Goal: Information Seeking & Learning: Check status

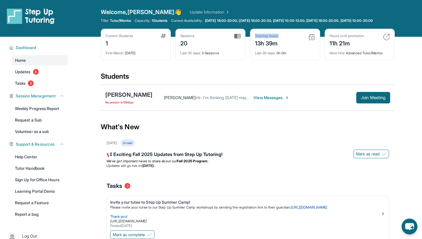
drag, startPoint x: 296, startPoint y: 47, endPoint x: 251, endPoint y: 47, distance: 44.8
click at [251, 47] on div "Tutoring hours 13h 39m Last 30 days : 0h 0m" at bounding box center [285, 45] width 70 height 32
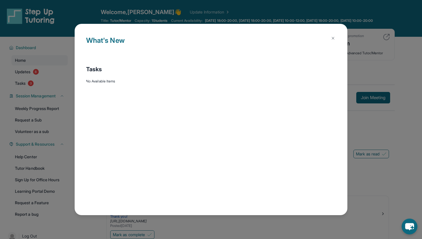
click at [251, 47] on h1 "What's New" at bounding box center [211, 44] width 250 height 18
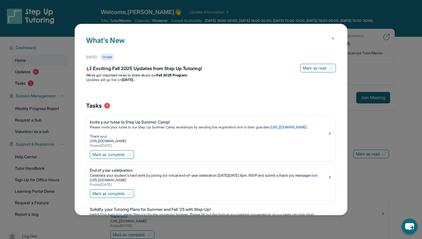
click at [330, 35] on button at bounding box center [332, 37] width 11 height 11
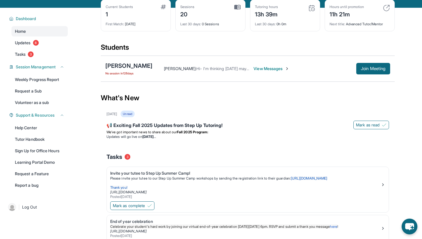
scroll to position [29, 0]
click at [278, 19] on div "13h 39m" at bounding box center [266, 13] width 23 height 9
click at [320, 9] on div "Tutoring hours 13h 39m Last 30 days : 0h 0m" at bounding box center [285, 16] width 70 height 32
click at [314, 12] on img at bounding box center [311, 8] width 7 height 7
click at [312, 12] on img at bounding box center [311, 8] width 7 height 7
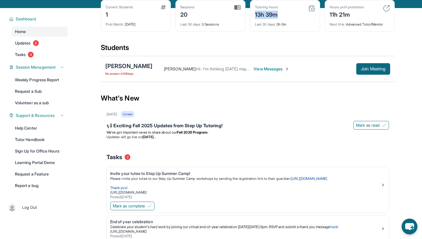
drag, startPoint x: 252, startPoint y: 20, endPoint x: 280, endPoint y: 19, distance: 28.4
click at [280, 19] on div "Tutoring hours 13h 39m Last 30 days : 0h 0m" at bounding box center [285, 16] width 70 height 32
click at [280, 19] on div "Tutoring hours 13h 39m" at bounding box center [285, 12] width 60 height 14
drag, startPoint x: 280, startPoint y: 19, endPoint x: 254, endPoint y: 19, distance: 25.6
click at [254, 19] on div "Tutoring hours 13h 39m Last 30 days : 0h 0m" at bounding box center [285, 16] width 70 height 32
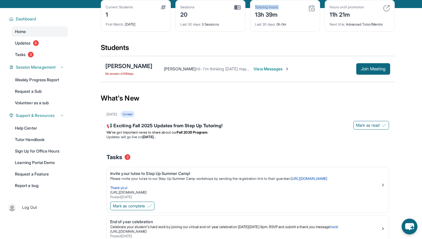
click at [254, 19] on div "Tutoring hours 13h 39m Last 30 days : 0h 0m" at bounding box center [285, 16] width 70 height 32
drag, startPoint x: 254, startPoint y: 19, endPoint x: 271, endPoint y: 19, distance: 16.7
click at [271, 19] on div "Tutoring hours 13h 39m Last 30 days : 0h 0m" at bounding box center [285, 16] width 70 height 32
click at [271, 19] on div "13h 39m" at bounding box center [266, 13] width 23 height 9
drag, startPoint x: 262, startPoint y: 19, endPoint x: 276, endPoint y: 19, distance: 13.2
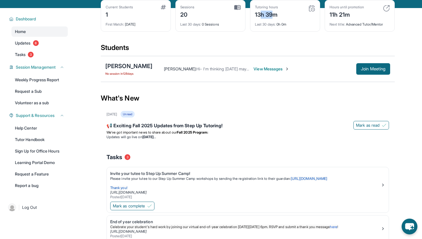
click at [276, 19] on div "13h 39m" at bounding box center [266, 13] width 23 height 9
drag, startPoint x: 285, startPoint y: 19, endPoint x: 265, endPoint y: 18, distance: 20.4
click at [265, 19] on div "Tutoring hours 13h 39m" at bounding box center [285, 12] width 60 height 14
click at [264, 18] on div "13h 39m" at bounding box center [266, 13] width 23 height 9
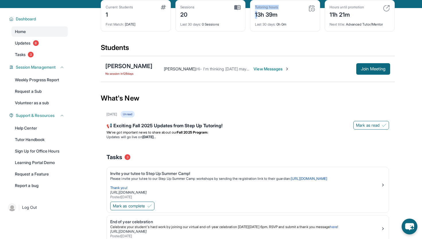
drag, startPoint x: 256, startPoint y: 18, endPoint x: 295, endPoint y: 18, distance: 38.8
click at [295, 18] on div "Tutoring hours 13h 39m" at bounding box center [285, 12] width 60 height 14
drag, startPoint x: 291, startPoint y: 18, endPoint x: 256, endPoint y: 17, distance: 34.8
click at [256, 17] on div "Tutoring hours 13h 39m" at bounding box center [285, 12] width 60 height 14
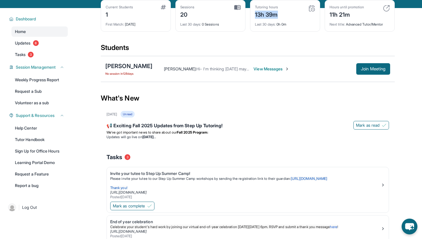
click at [256, 17] on div "13h 39m" at bounding box center [266, 13] width 23 height 9
drag, startPoint x: 255, startPoint y: 17, endPoint x: 272, endPoint y: 20, distance: 17.2
click at [272, 19] on div "13h 39m" at bounding box center [266, 13] width 23 height 9
drag, startPoint x: 275, startPoint y: 21, endPoint x: 258, endPoint y: 21, distance: 17.2
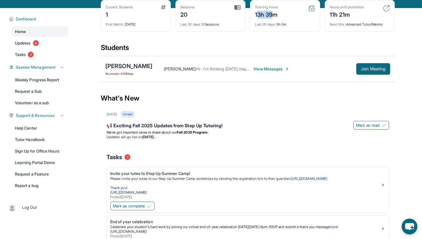
click at [258, 19] on div "13h 39m" at bounding box center [266, 13] width 23 height 9
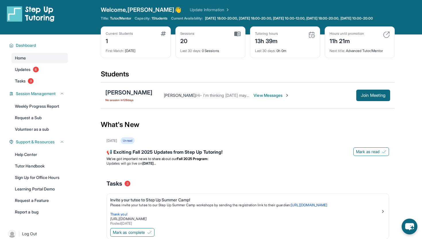
scroll to position [0, 0]
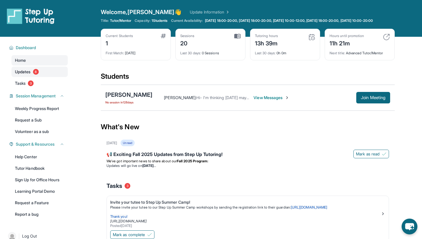
click at [57, 77] on link "Updates 8" at bounding box center [39, 72] width 56 height 10
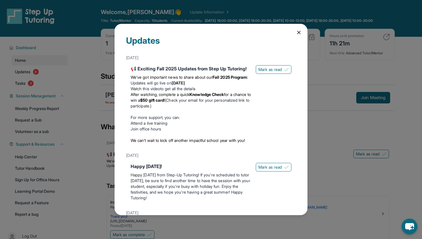
click at [301, 32] on icon at bounding box center [299, 33] width 6 height 6
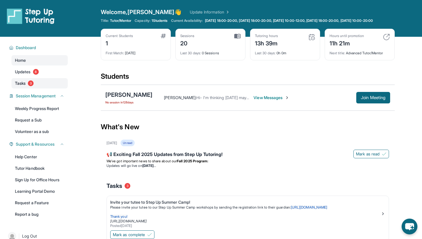
click at [56, 87] on link "Tasks 3" at bounding box center [39, 83] width 56 height 10
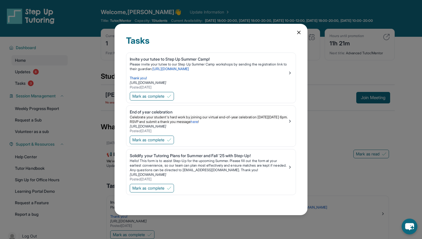
click at [299, 32] on icon at bounding box center [298, 32] width 3 height 3
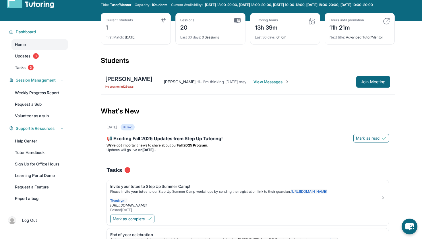
scroll to position [18, 0]
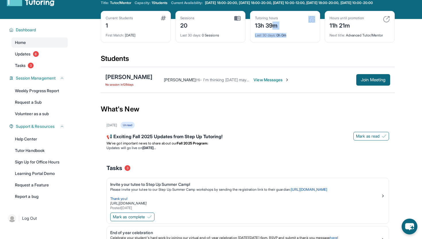
drag, startPoint x: 274, startPoint y: 31, endPoint x: 267, endPoint y: 54, distance: 24.2
click at [267, 54] on div "Current Students 1 First Match : 8 months ago Sessions 20 Last 30 days : 0 Sess…" at bounding box center [248, 32] width 294 height 43
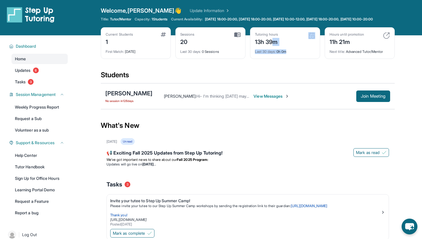
scroll to position [0, 0]
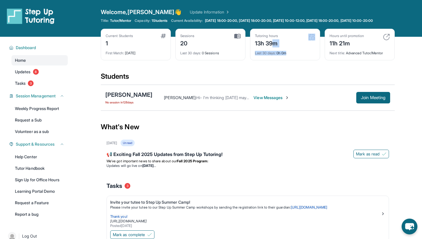
click at [238, 39] on img at bounding box center [237, 36] width 6 height 5
click at [202, 45] on div "Sessions 20" at bounding box center [210, 41] width 60 height 14
drag, startPoint x: 182, startPoint y: 44, endPoint x: 187, endPoint y: 46, distance: 5.4
click at [187, 46] on div "20" at bounding box center [187, 42] width 14 height 9
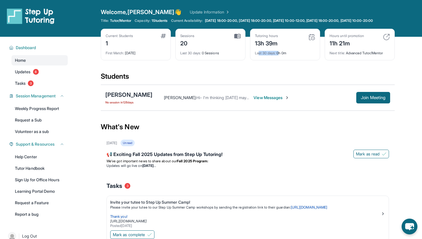
drag, startPoint x: 260, startPoint y: 57, endPoint x: 279, endPoint y: 57, distance: 19.8
click at [280, 55] on div "Last 30 days : 0h 0m" at bounding box center [285, 51] width 60 height 8
click at [279, 55] on div "Last 30 days : 0h 0m" at bounding box center [285, 51] width 60 height 8
drag, startPoint x: 288, startPoint y: 59, endPoint x: 259, endPoint y: 57, distance: 29.6
click at [259, 55] on div "Last 30 days : 0h 0m" at bounding box center [285, 51] width 60 height 8
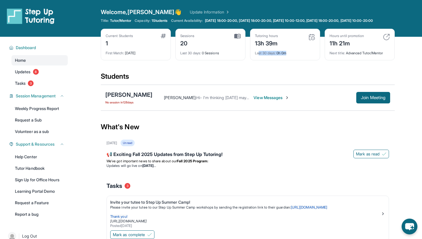
click at [259, 55] on span "Last 30 days :" at bounding box center [265, 53] width 21 height 4
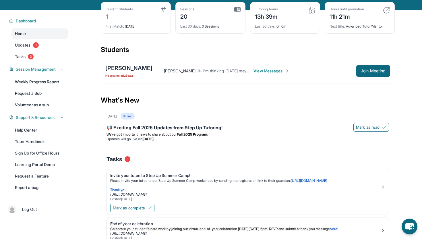
scroll to position [36, 0]
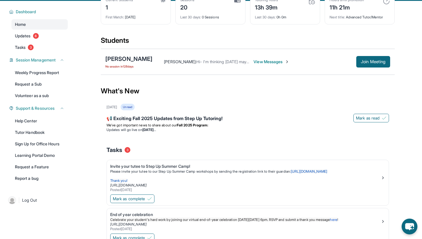
click at [266, 61] on div "Krystal Adams : Hi- I'm thinking Wednesday may be best. How does that work for …" at bounding box center [271, 61] width 238 height 11
click at [264, 65] on span "View Messages" at bounding box center [272, 62] width 36 height 6
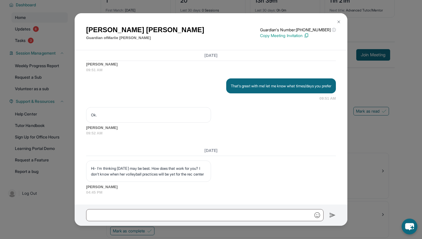
scroll to position [45, 0]
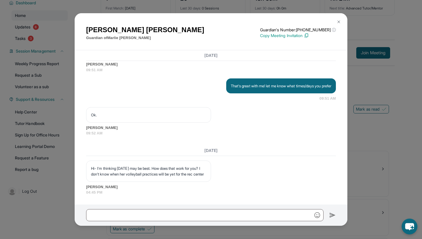
click at [338, 23] on img at bounding box center [339, 22] width 5 height 5
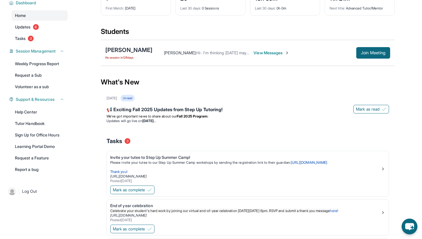
scroll to position [0, 0]
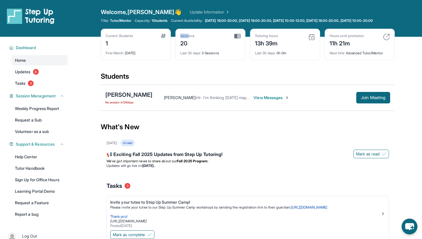
drag, startPoint x: 190, startPoint y: 42, endPoint x: 179, endPoint y: 42, distance: 11.5
click at [179, 42] on div "Sessions 20 Last 30 days : 0 Sessions" at bounding box center [210, 45] width 70 height 32
drag, startPoint x: 179, startPoint y: 40, endPoint x: 190, endPoint y: 55, distance: 18.9
click at [190, 55] on div "Sessions 20 Last 30 days : 0 Sessions" at bounding box center [210, 45] width 70 height 32
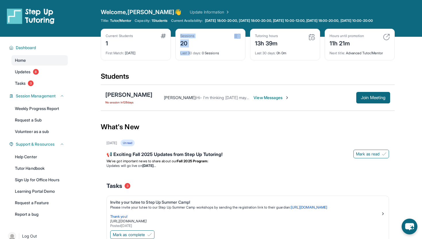
click at [190, 55] on div "Last 30 days : 0 Sessions" at bounding box center [210, 51] width 60 height 8
click at [47, 77] on link "Updates 8" at bounding box center [39, 72] width 56 height 10
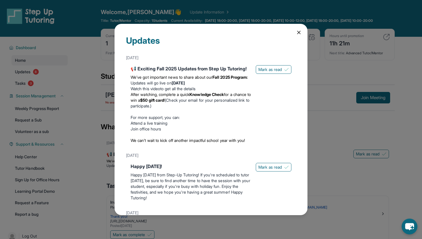
click at [301, 30] on icon at bounding box center [299, 33] width 6 height 6
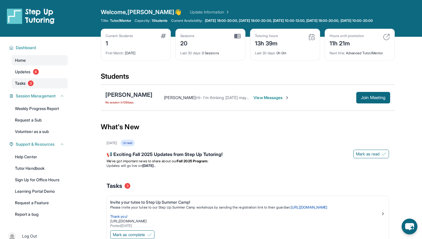
click at [29, 86] on span "3" at bounding box center [31, 83] width 6 height 6
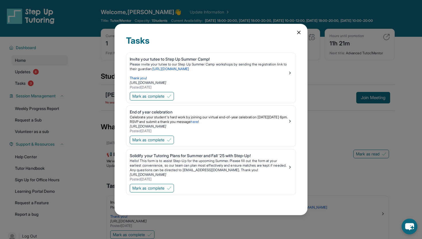
click at [299, 32] on icon at bounding box center [299, 33] width 6 height 6
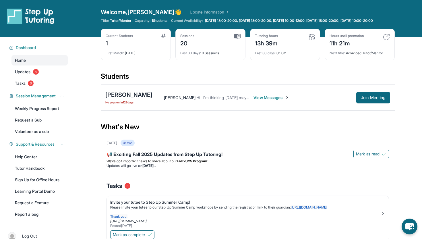
click at [229, 46] on div "Sessions 20" at bounding box center [210, 41] width 60 height 14
click at [129, 10] on span "Welcome, Sanjana 👋" at bounding box center [141, 12] width 81 height 8
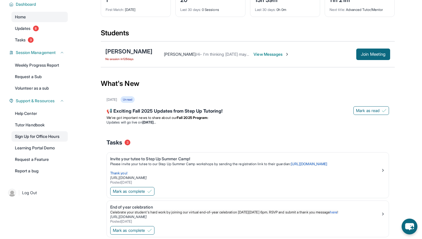
scroll to position [37, 0]
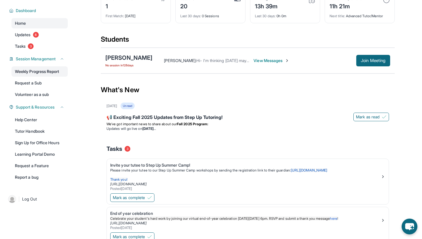
click at [56, 74] on link "Weekly Progress Report" at bounding box center [39, 71] width 56 height 10
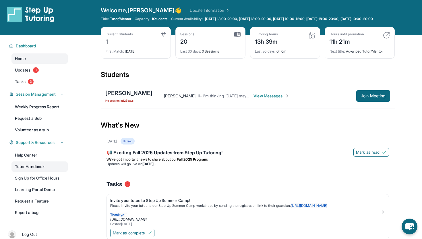
scroll to position [0, 0]
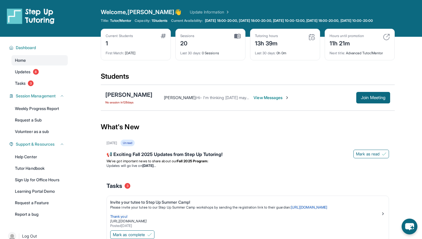
click at [190, 12] on link "Update Information" at bounding box center [210, 12] width 40 height 6
click at [218, 23] on span "[DATE] 18:00-20:00, [DATE] 18:00-20:00, [DATE] 10:00-12:00, [DATE] 18:00-20:00,…" at bounding box center [289, 20] width 168 height 5
click at [128, 13] on span "Welcome, Sanjana 👋" at bounding box center [141, 12] width 81 height 8
